Goal: Information Seeking & Learning: Learn about a topic

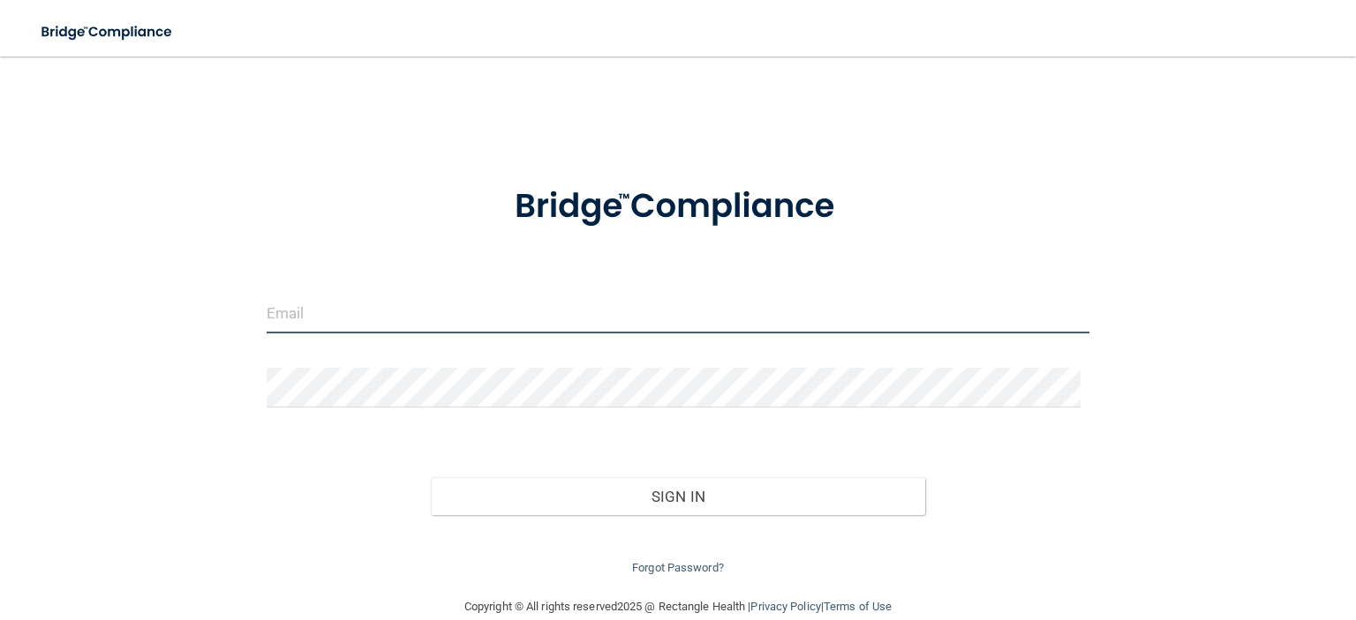
click at [613, 319] on input "email" at bounding box center [678, 314] width 822 height 40
type input "[PERSON_NAME][EMAIL_ADDRESS][DOMAIN_NAME]"
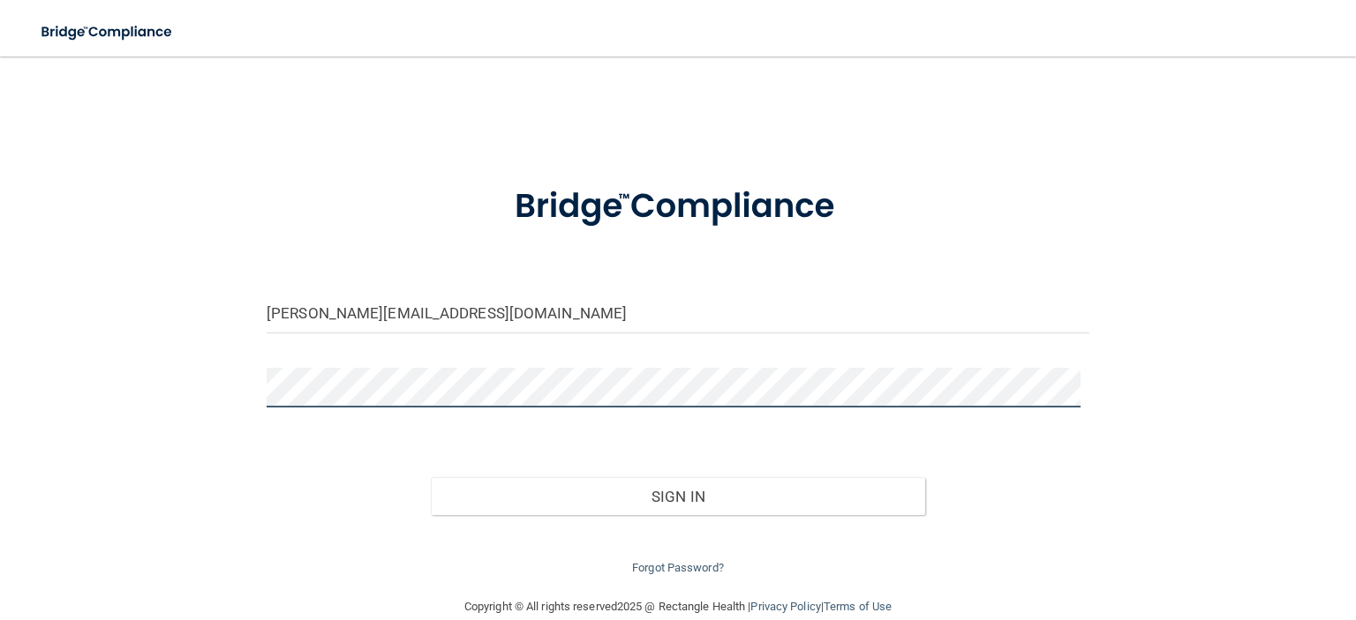
click at [431, 477] on button "Sign In" at bounding box center [677, 496] width 493 height 39
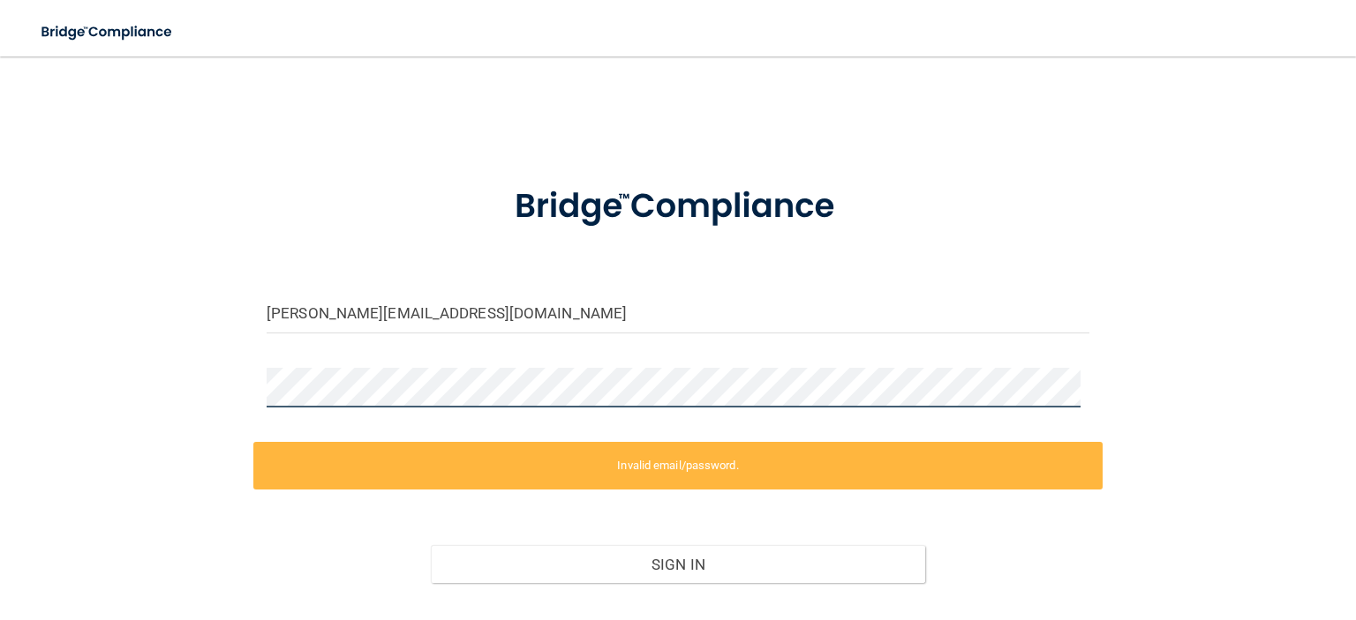
click at [259, 392] on div at bounding box center [677, 394] width 849 height 53
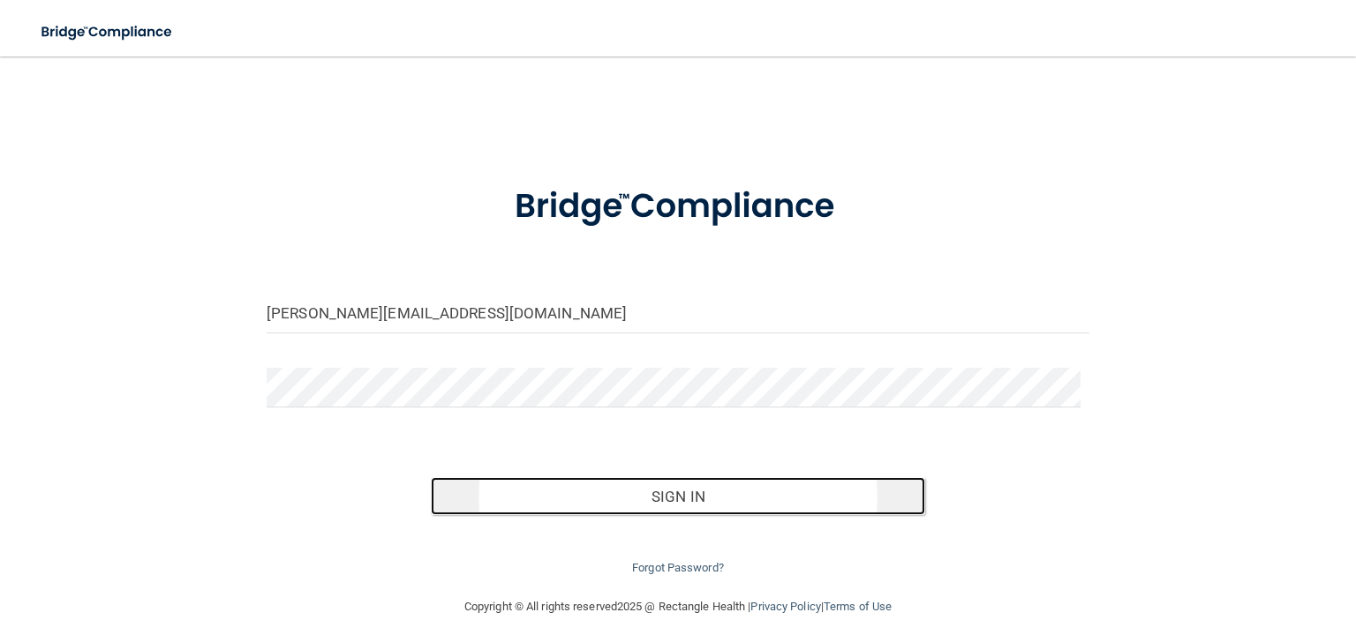
click at [593, 501] on button "Sign In" at bounding box center [677, 496] width 493 height 39
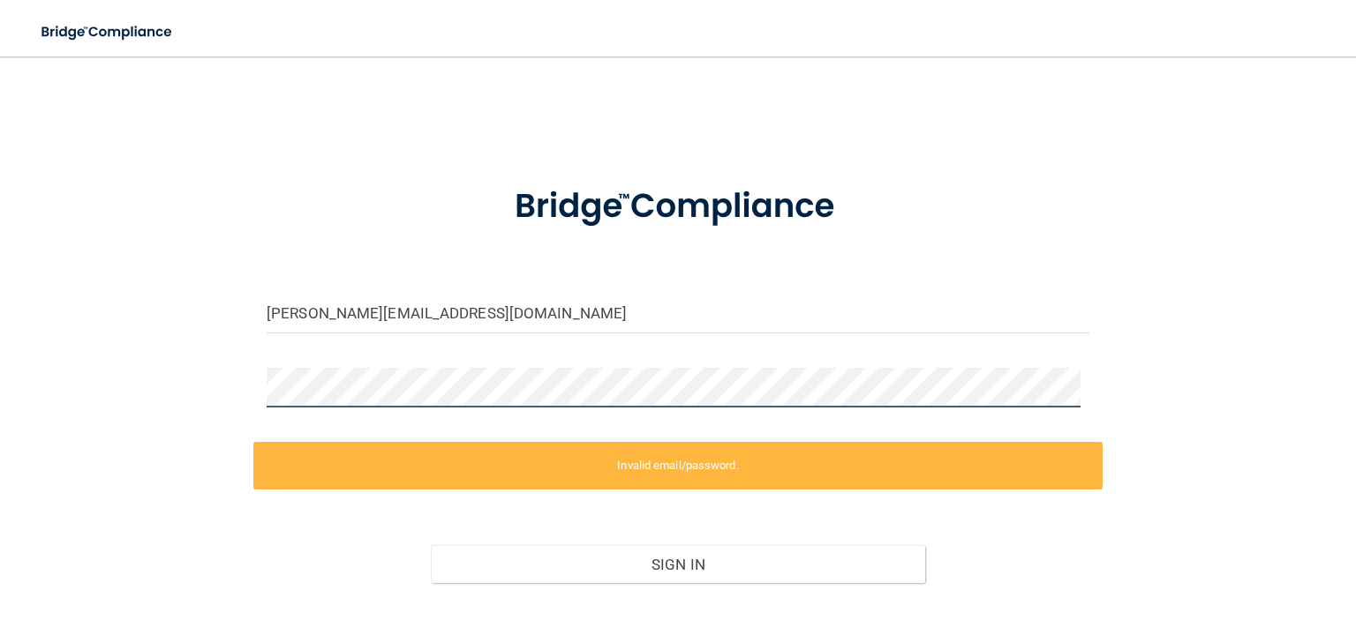
click at [238, 379] on div "[PERSON_NAME][EMAIL_ADDRESS][DOMAIN_NAME] Invalid email/password. You don't hav…" at bounding box center [677, 360] width 1285 height 573
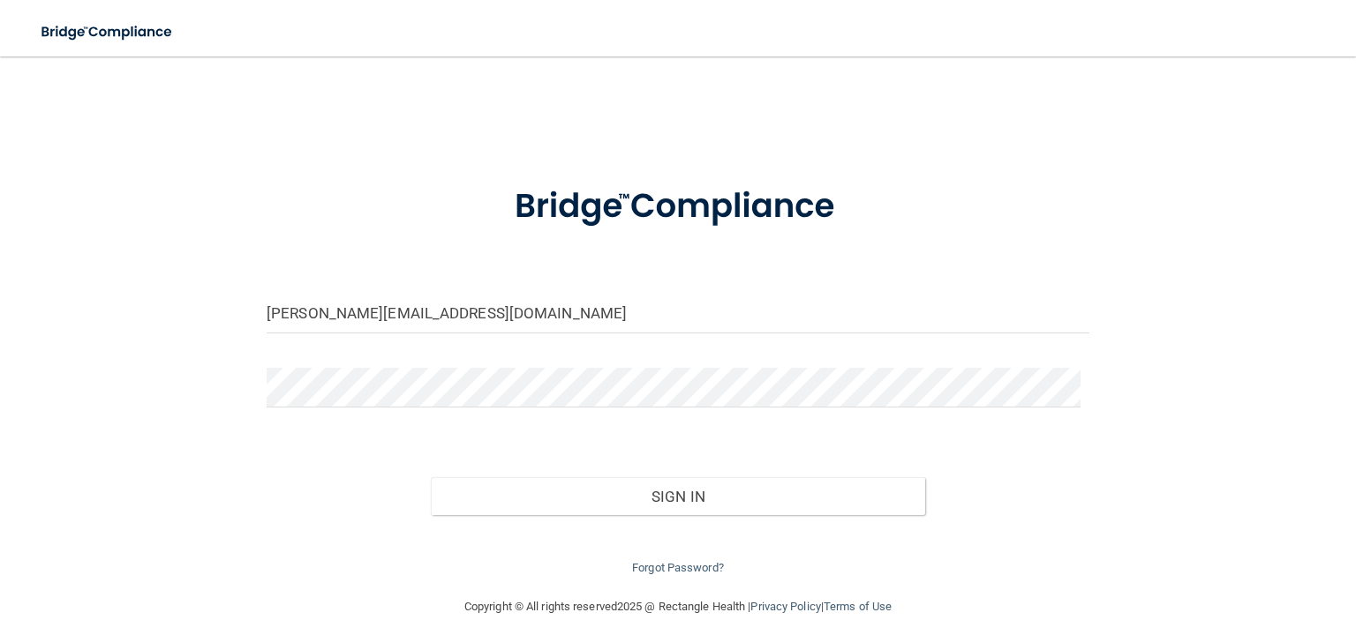
click at [612, 515] on div "Forgot Password?" at bounding box center [677, 547] width 849 height 64
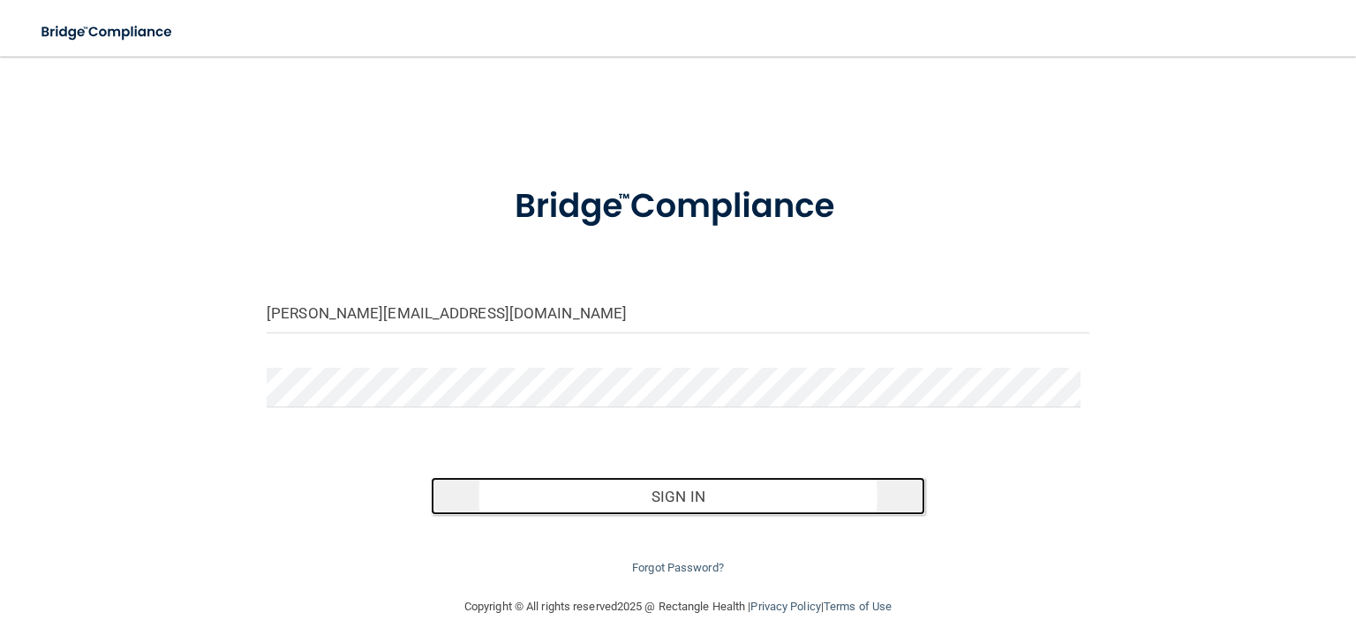
click at [608, 500] on button "Sign In" at bounding box center [677, 496] width 493 height 39
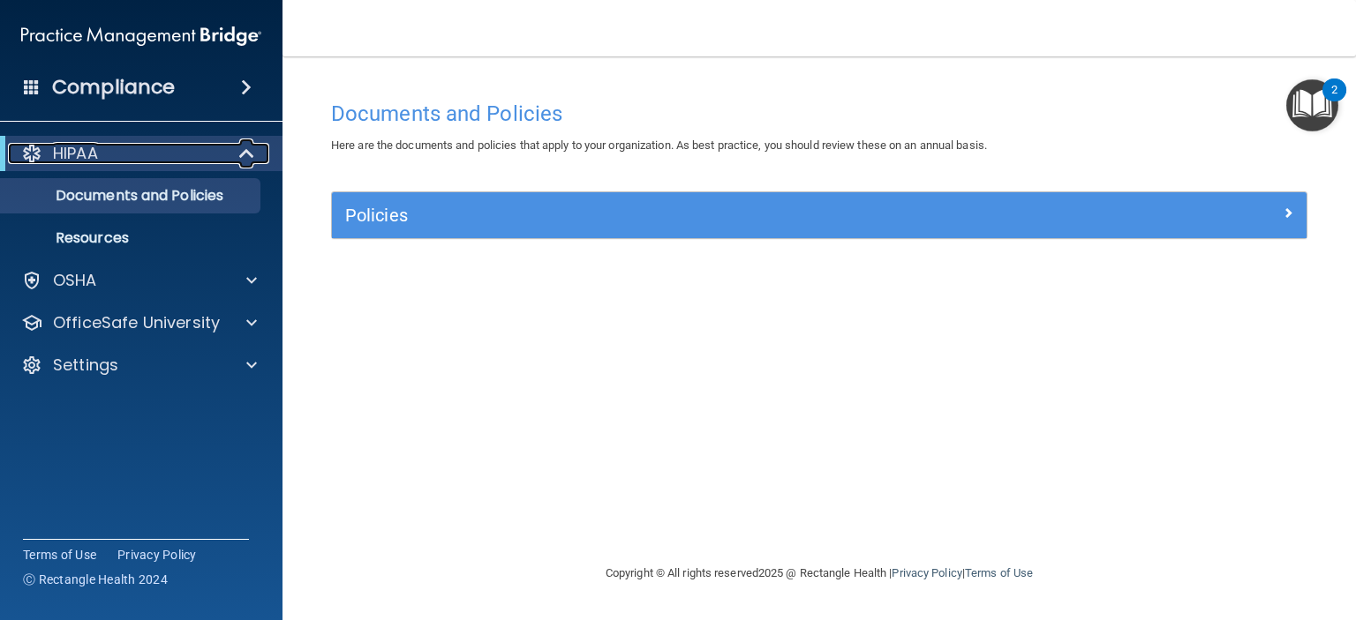
click at [246, 161] on span at bounding box center [248, 153] width 15 height 21
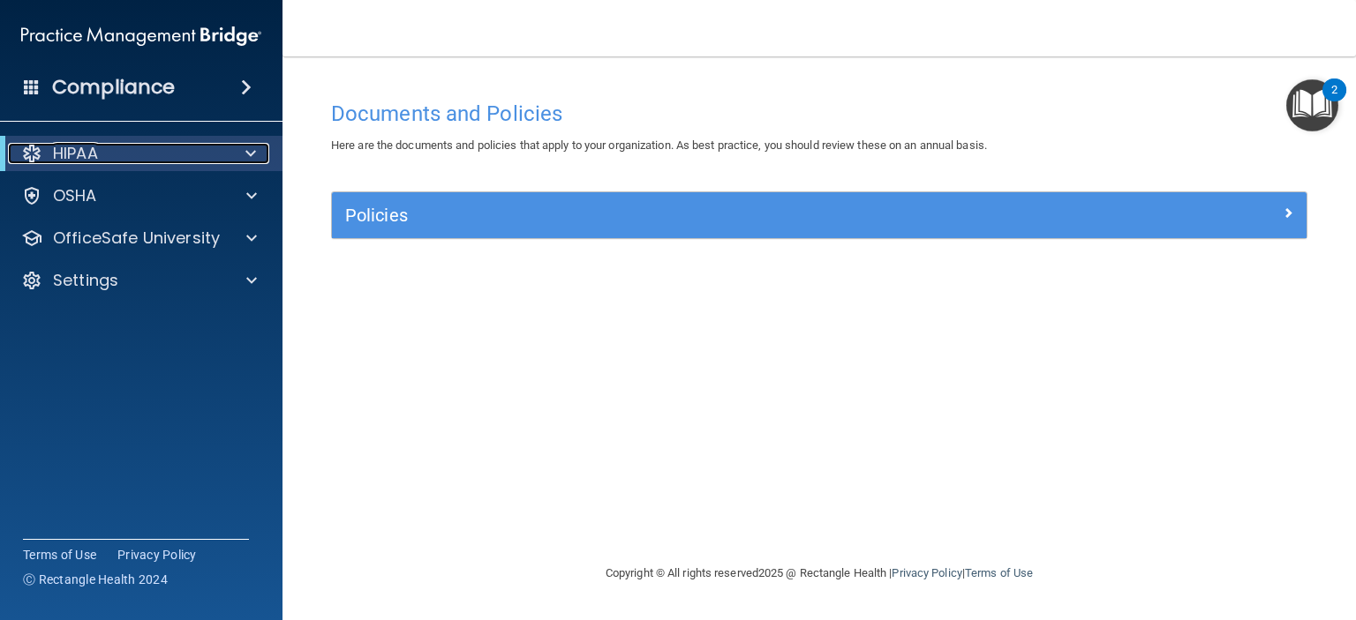
click at [246, 161] on span at bounding box center [250, 153] width 11 height 21
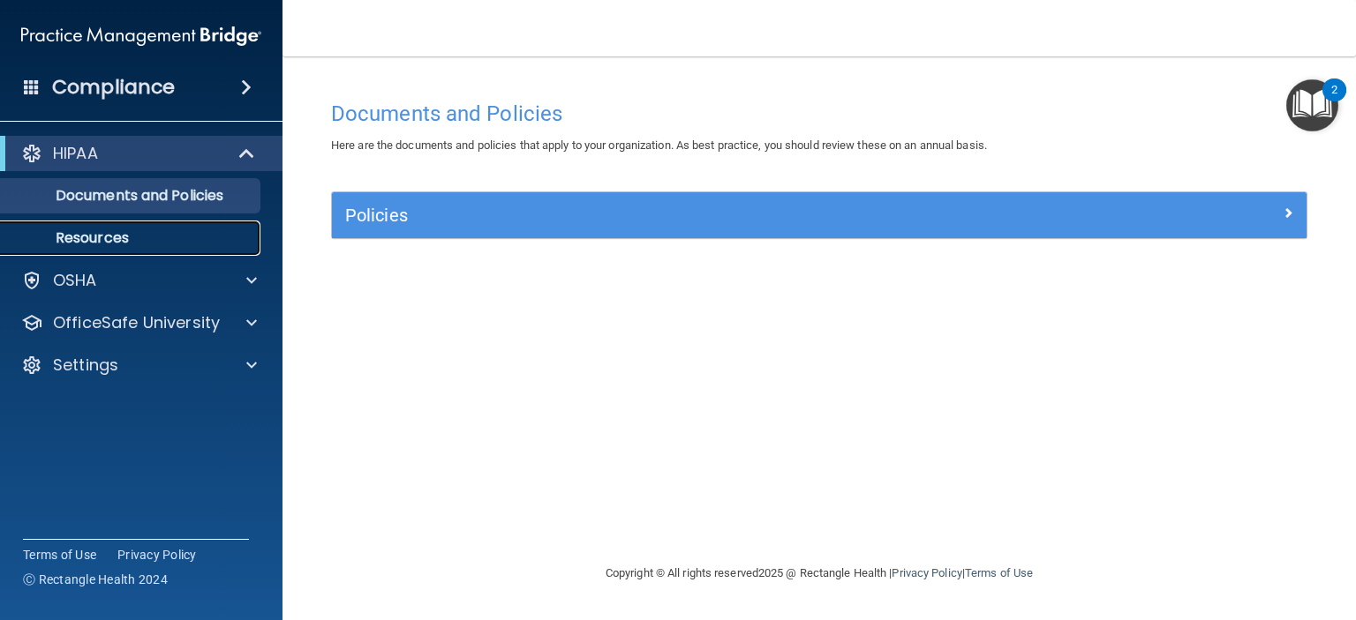
click at [136, 240] on p "Resources" at bounding box center [131, 238] width 241 height 18
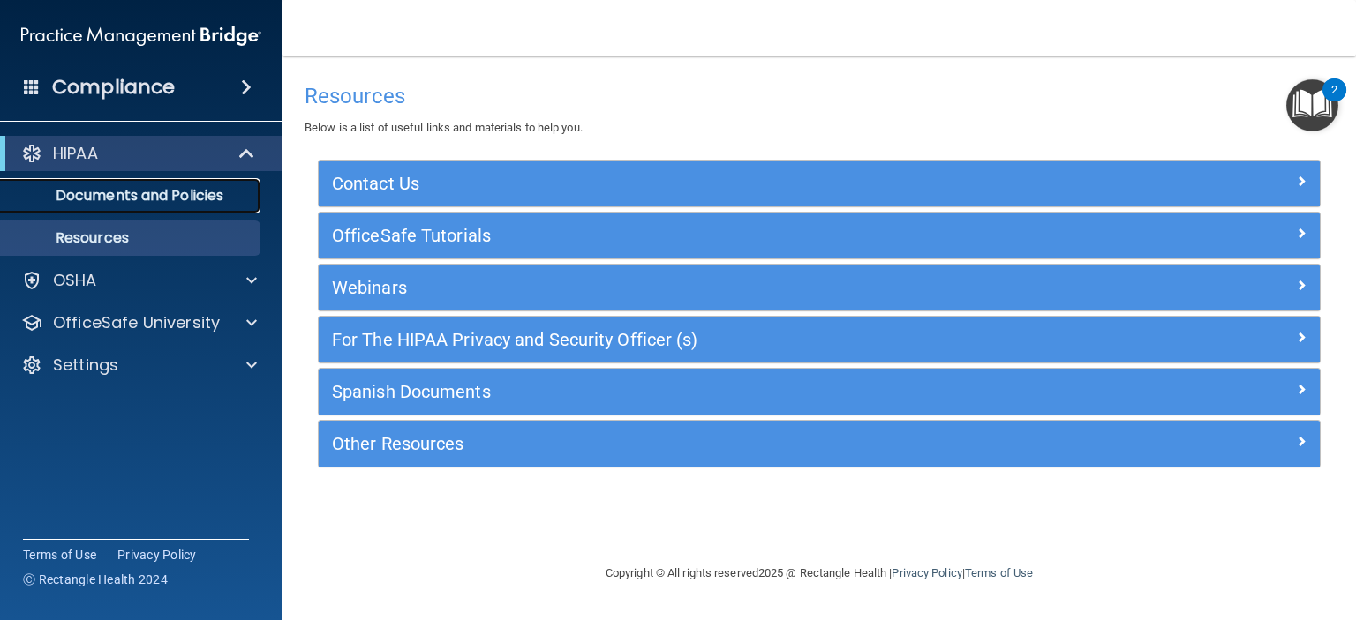
click at [156, 204] on p "Documents and Policies" at bounding box center [131, 196] width 241 height 18
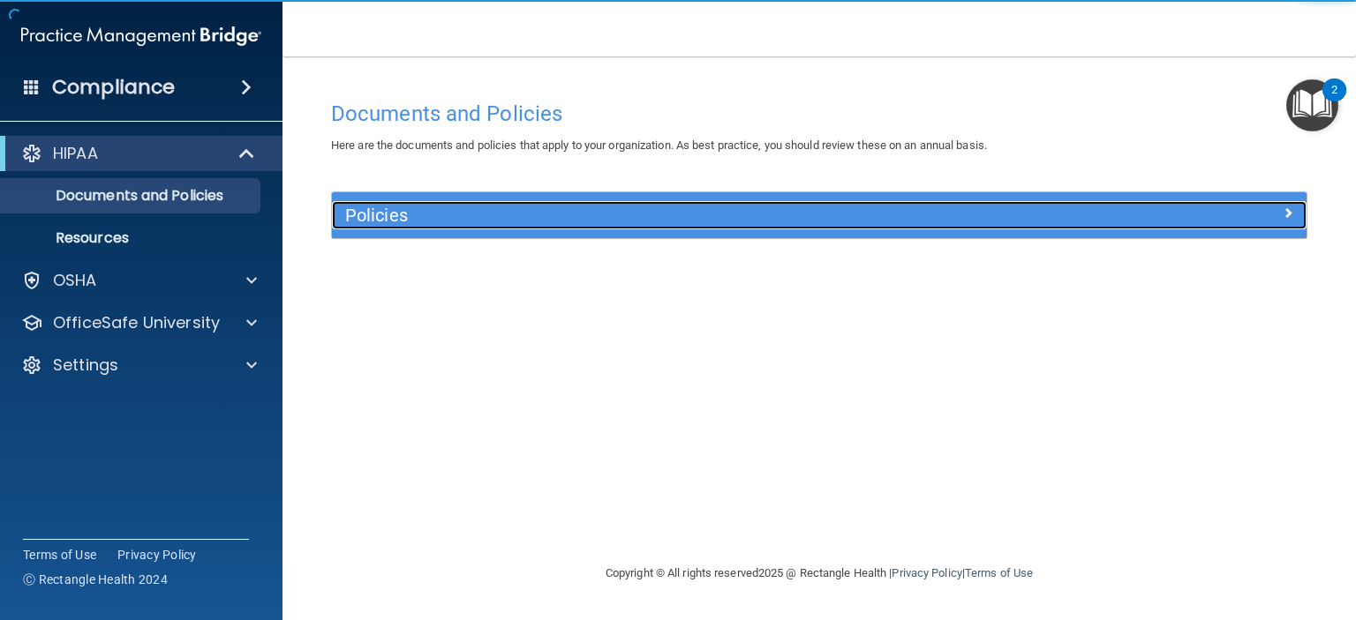
click at [1280, 211] on div at bounding box center [1185, 211] width 244 height 21
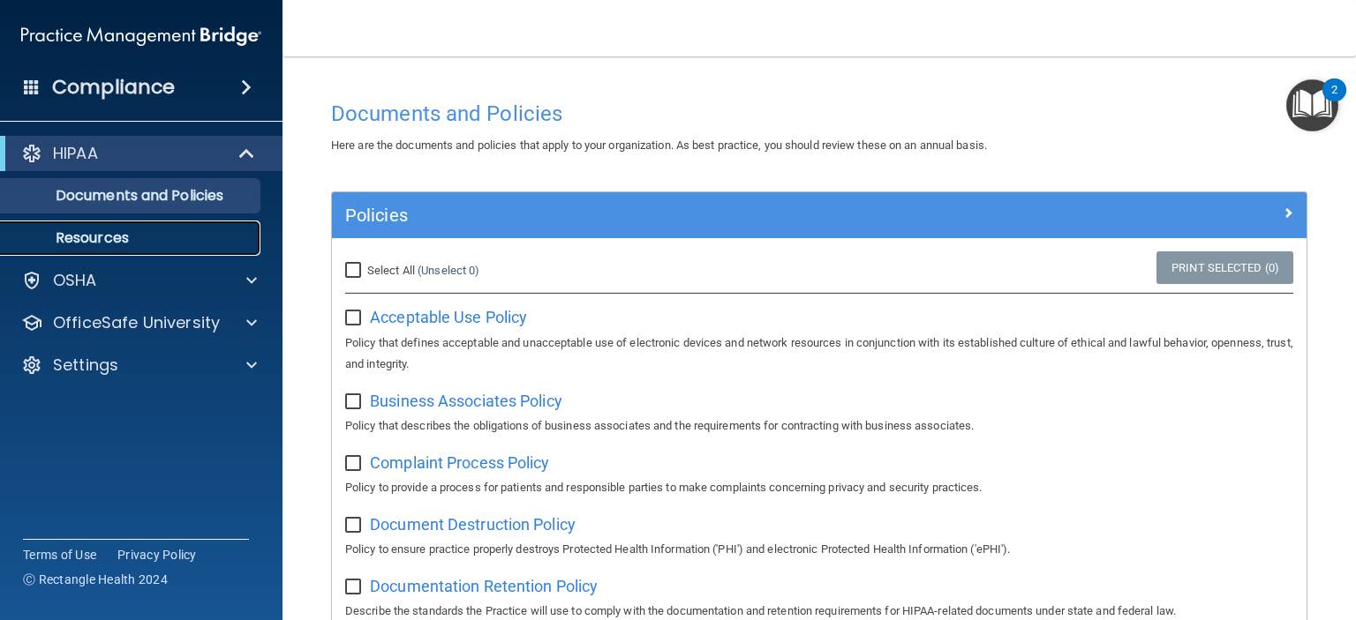
click at [129, 239] on p "Resources" at bounding box center [131, 238] width 241 height 18
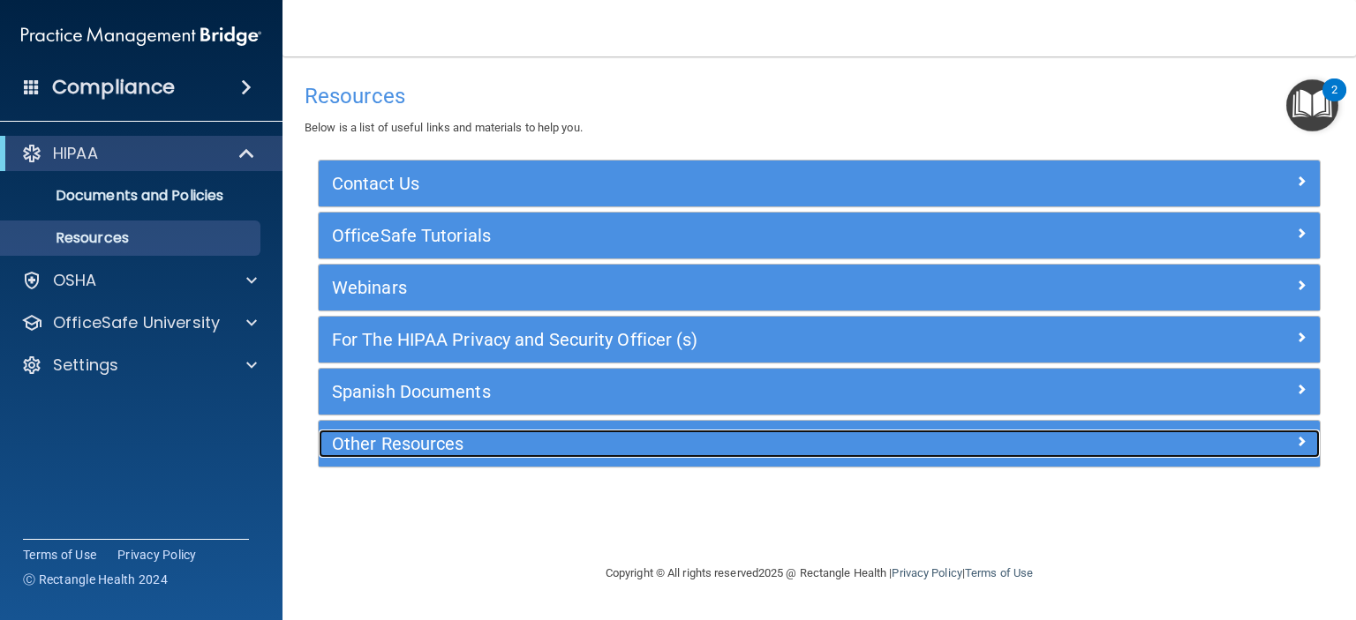
click at [559, 436] on h5 "Other Resources" at bounding box center [694, 443] width 725 height 19
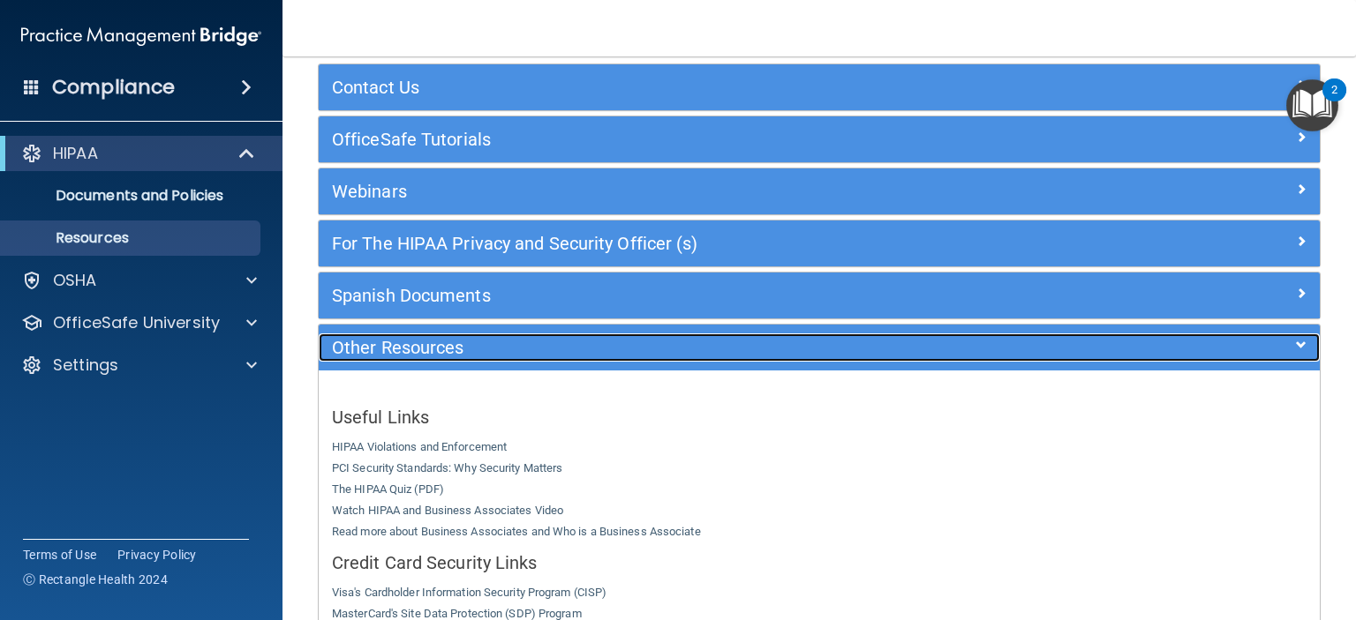
scroll to position [88, 0]
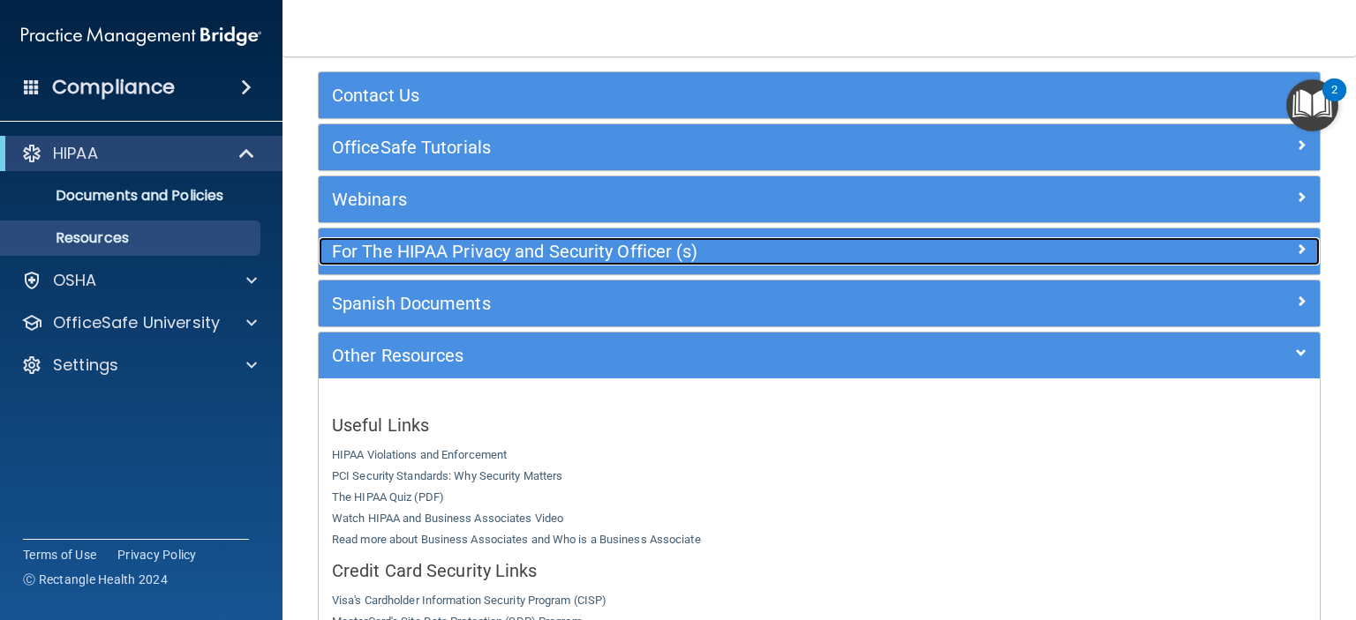
click at [1278, 244] on div at bounding box center [1195, 247] width 251 height 21
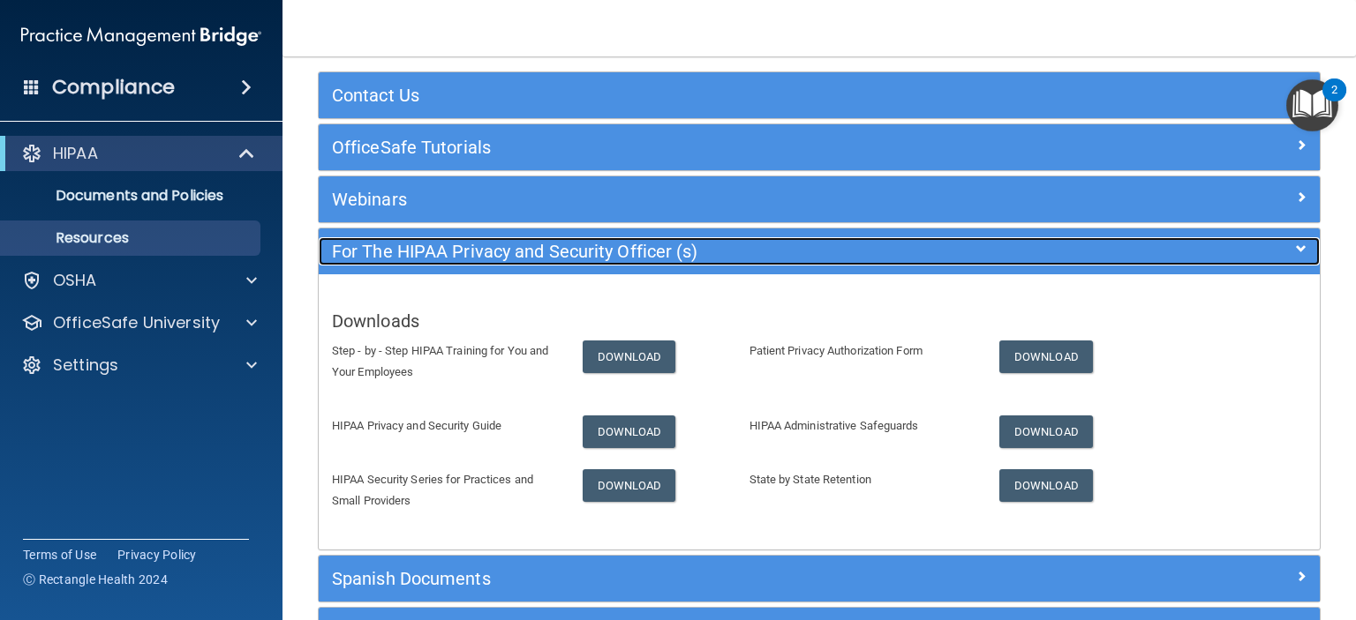
click at [1296, 238] on span at bounding box center [1301, 248] width 11 height 21
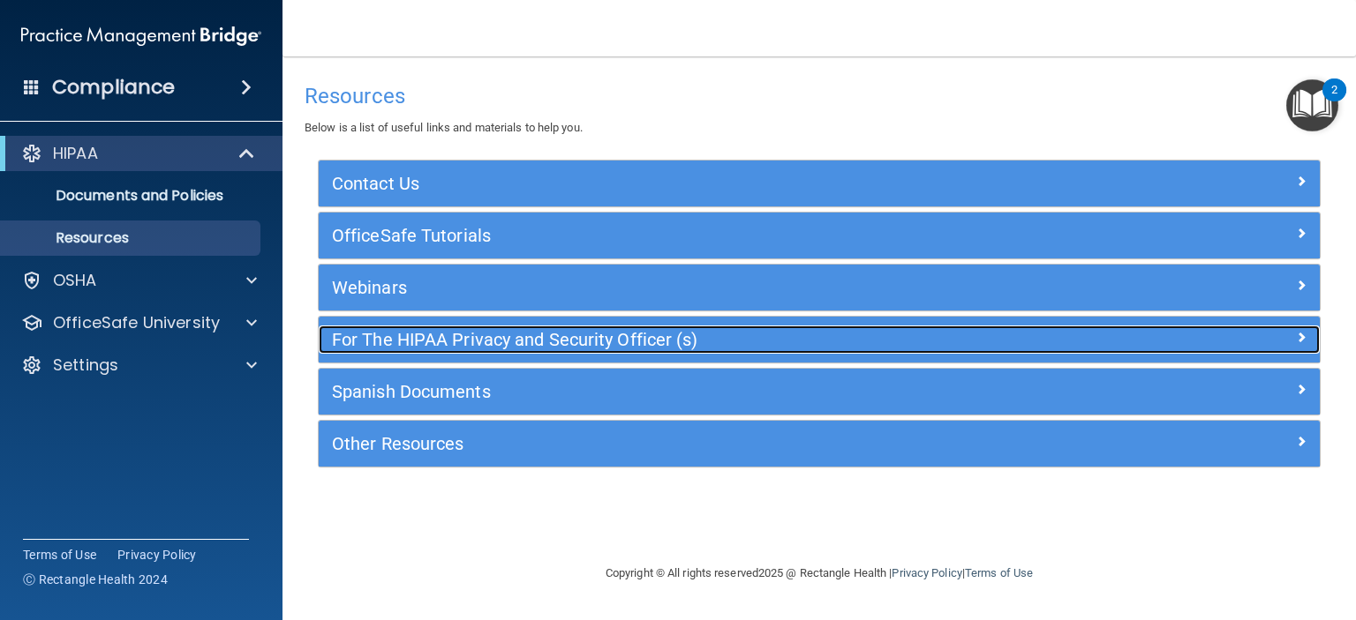
scroll to position [0, 0]
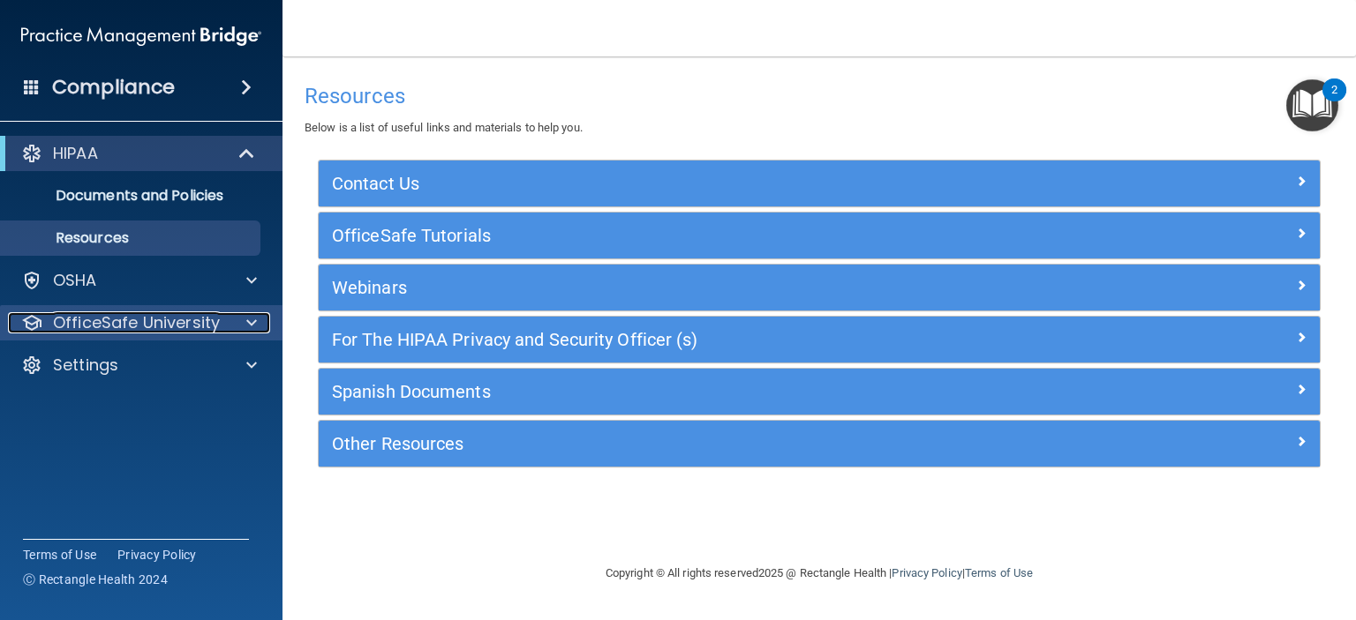
click at [229, 327] on div at bounding box center [249, 322] width 44 height 21
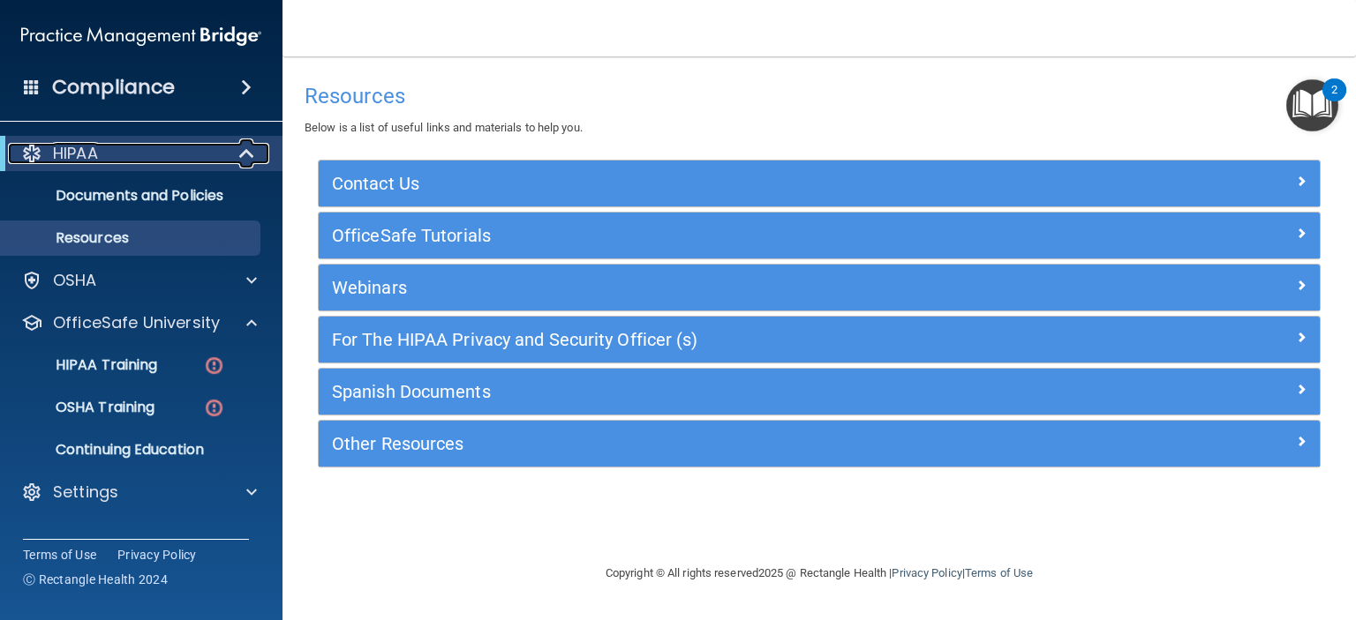
click at [234, 149] on div at bounding box center [247, 153] width 43 height 21
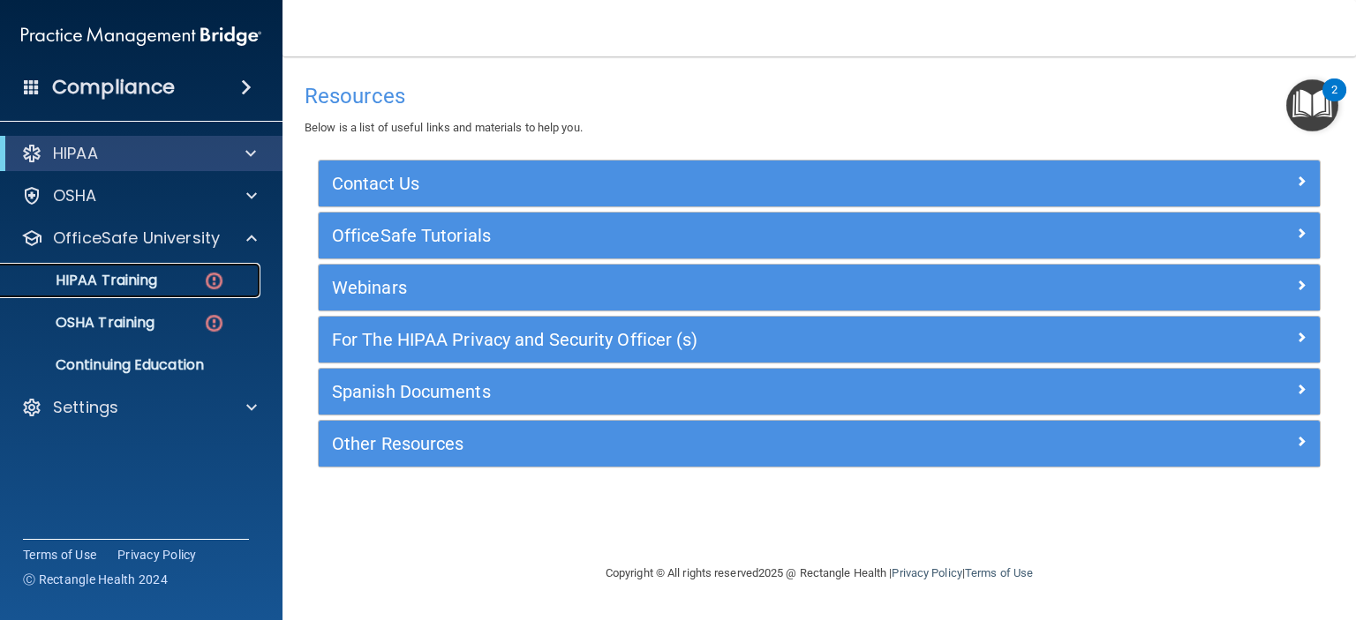
click at [110, 288] on p "HIPAA Training" at bounding box center [84, 281] width 146 height 18
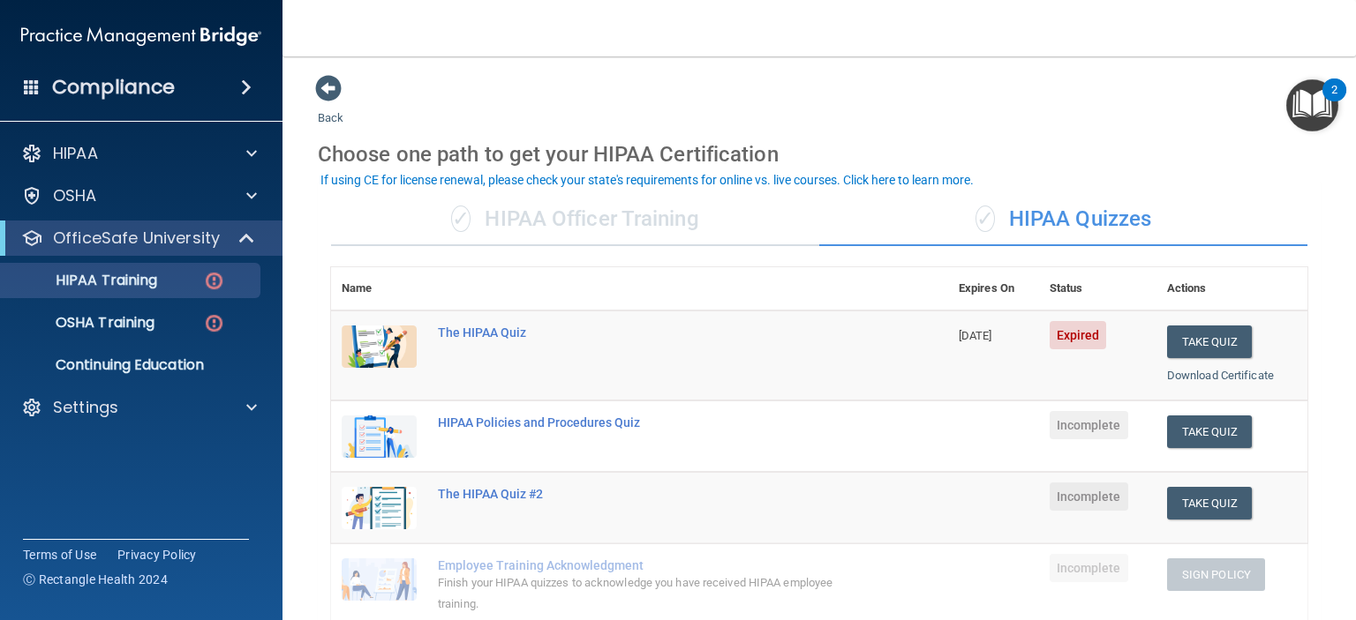
click at [545, 223] on div "✓ HIPAA Officer Training" at bounding box center [575, 219] width 488 height 53
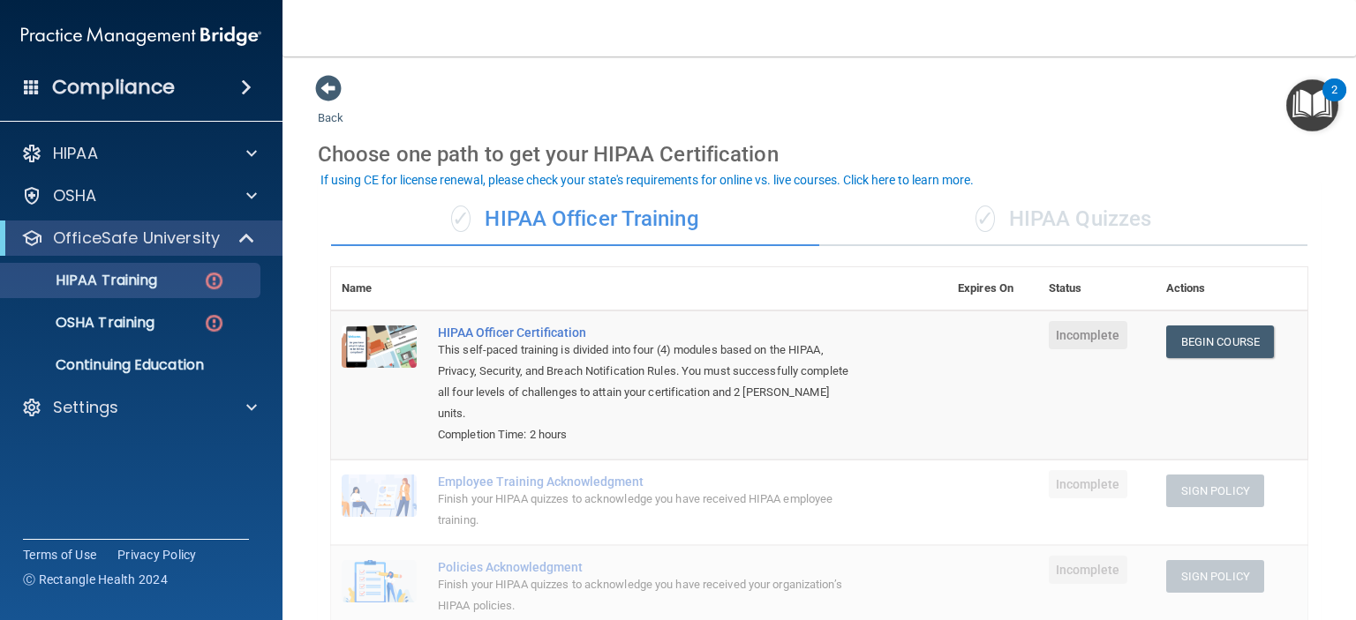
click at [1003, 207] on div "✓ HIPAA Quizzes" at bounding box center [1063, 219] width 488 height 53
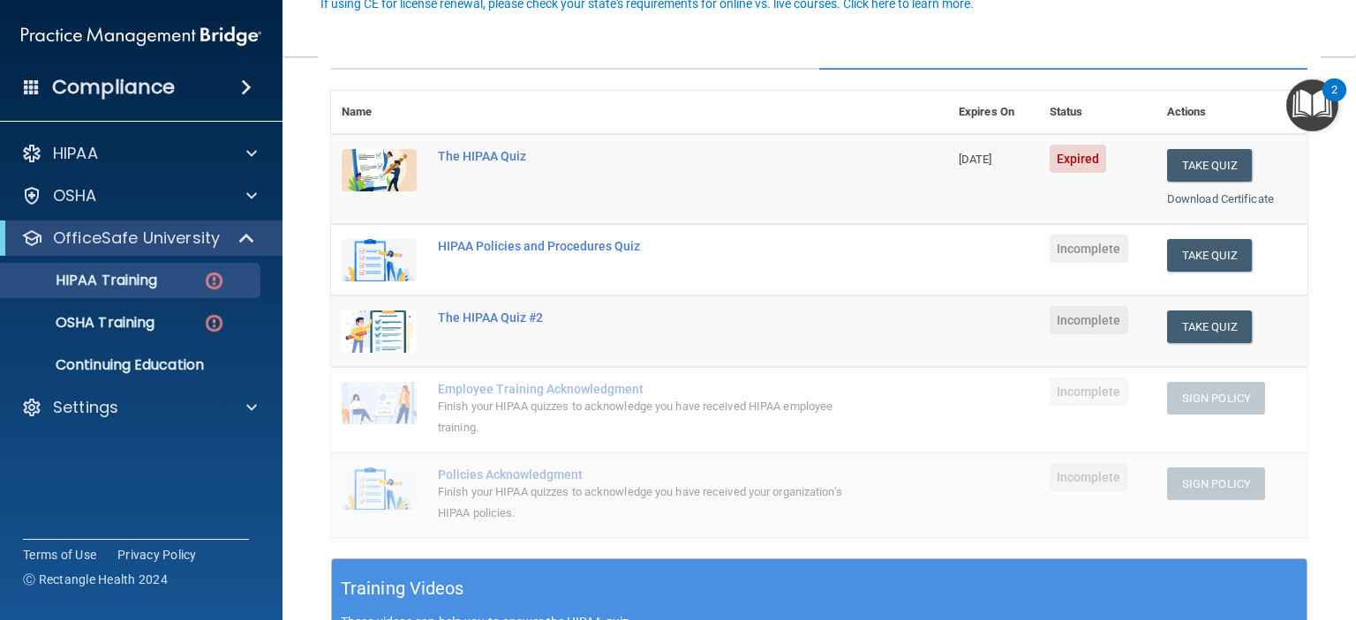
scroll to position [265, 0]
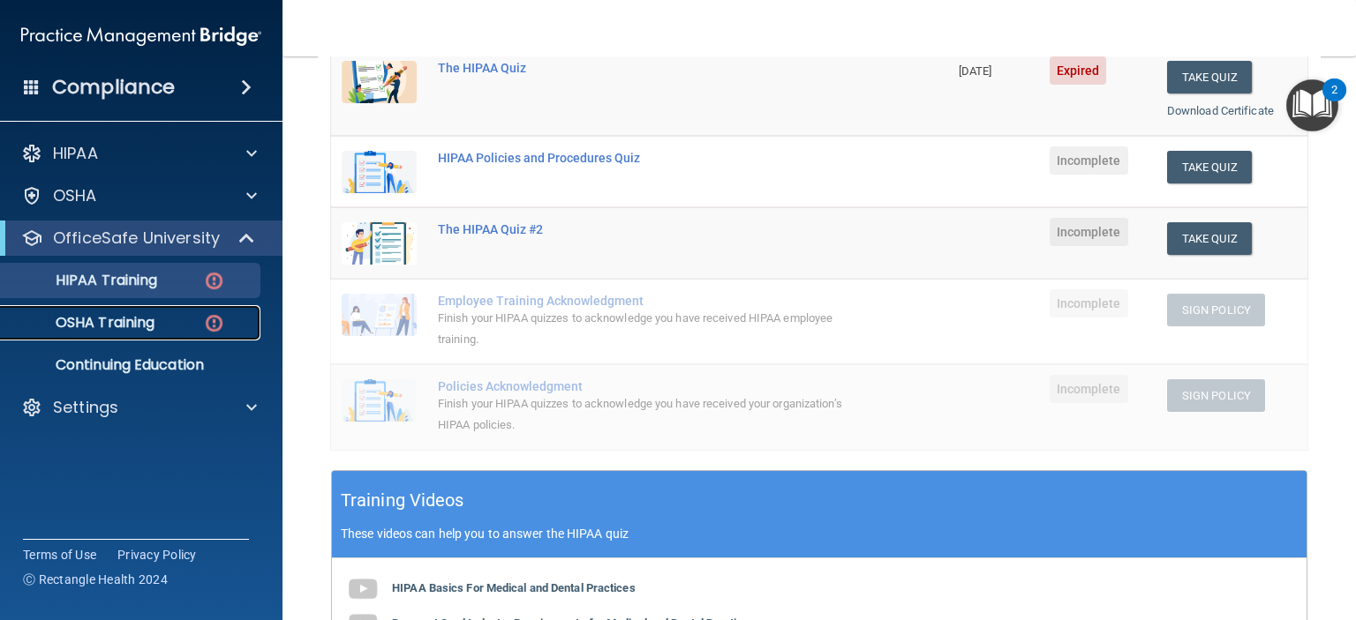
click at [120, 338] on link "OSHA Training" at bounding box center [121, 322] width 278 height 35
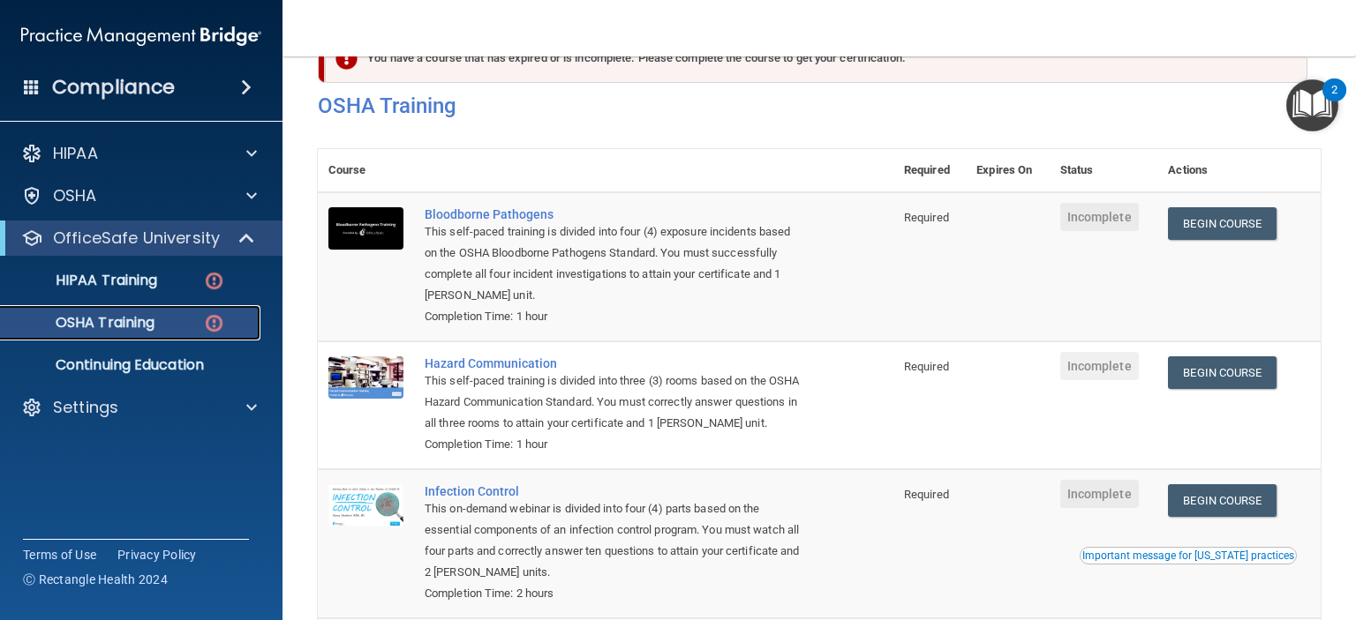
scroll to position [10, 0]
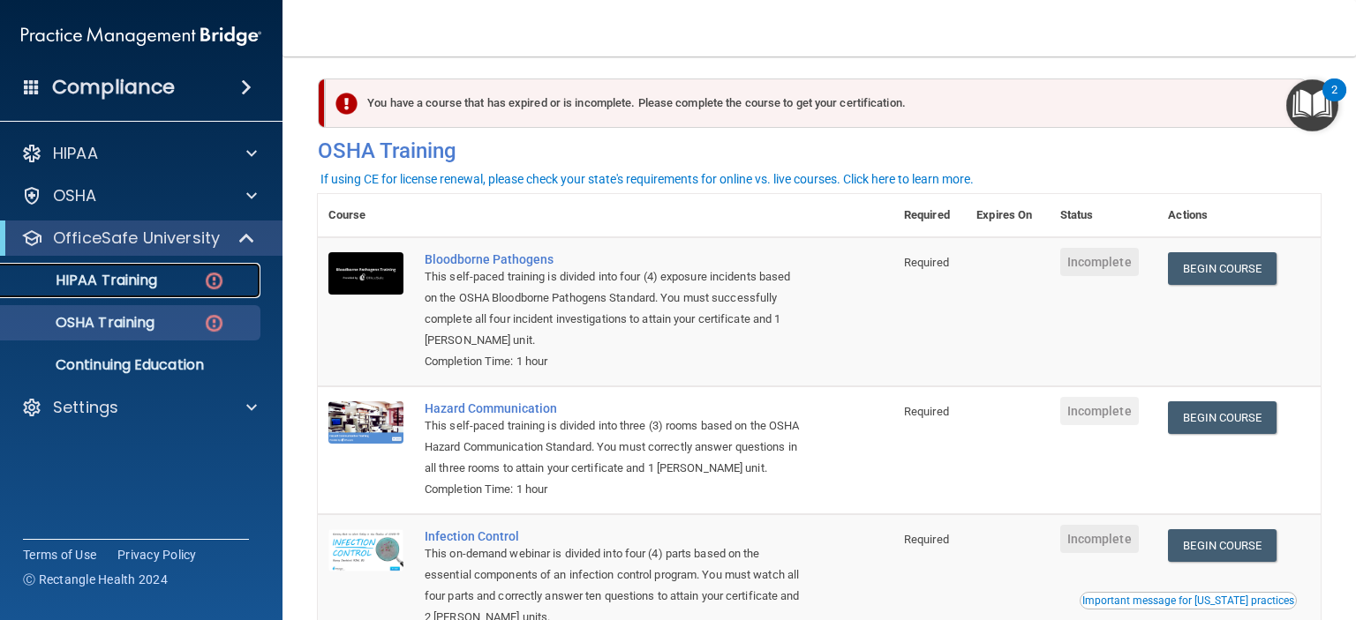
click at [72, 282] on p "HIPAA Training" at bounding box center [84, 281] width 146 height 18
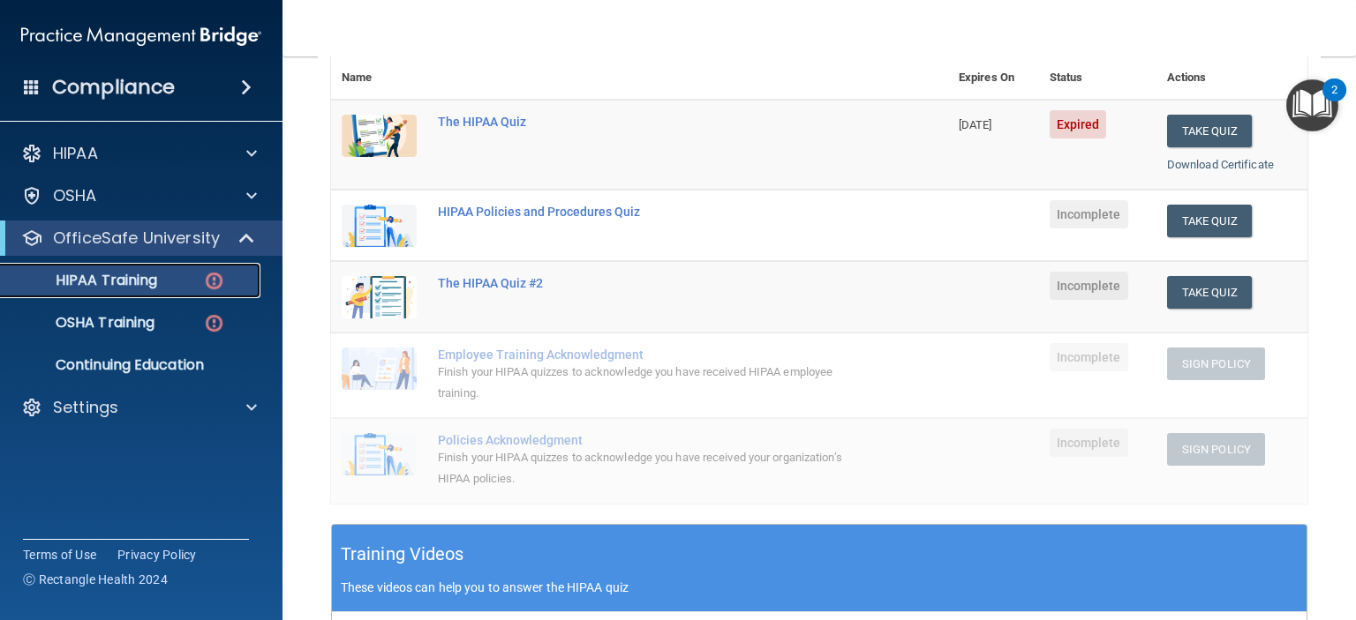
scroll to position [186, 0]
